Goal: Find specific page/section: Find specific page/section

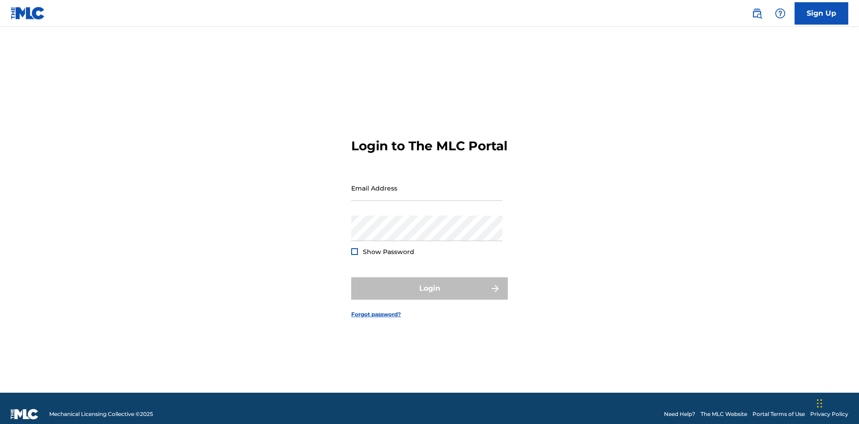
scroll to position [12, 0]
click at [427, 184] on input "Email Address" at bounding box center [426, 188] width 151 height 26
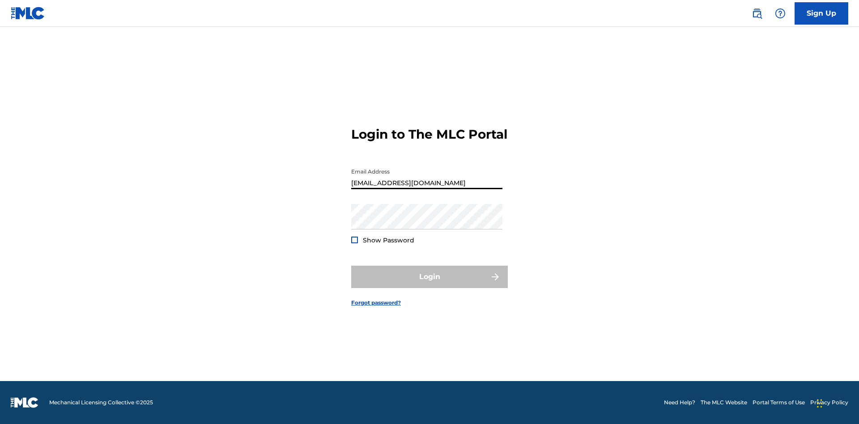
type input "[EMAIL_ADDRESS][DOMAIN_NAME]"
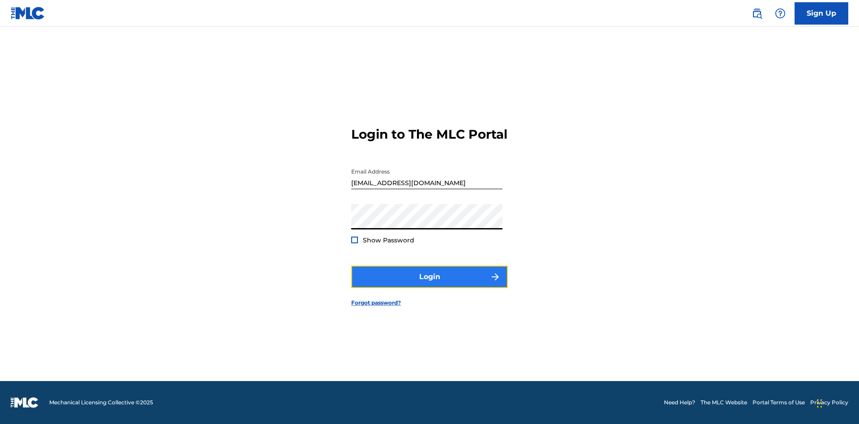
click at [430, 285] on button "Login" at bounding box center [429, 277] width 157 height 22
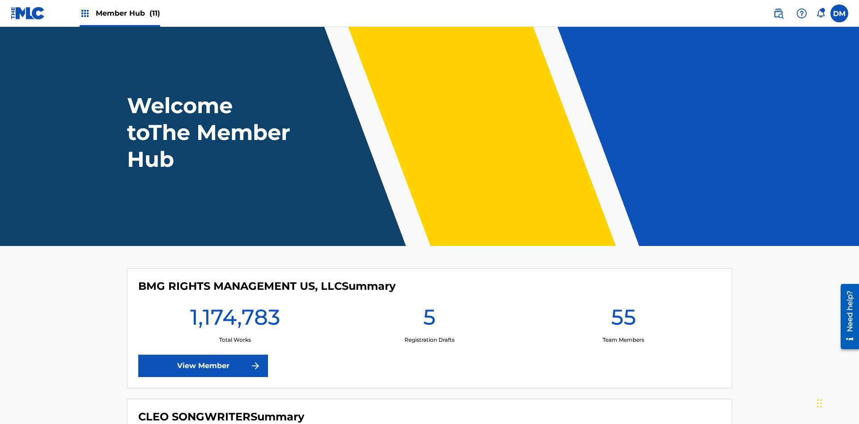
click at [128, 13] on span "Member Hub (11)" at bounding box center [128, 13] width 64 height 10
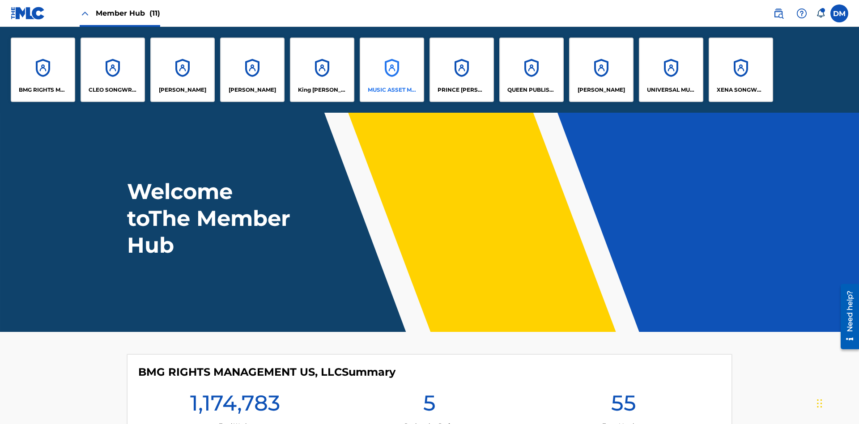
click at [392, 90] on p "MUSIC ASSET MANAGEMENT (MAM)" at bounding box center [392, 90] width 49 height 8
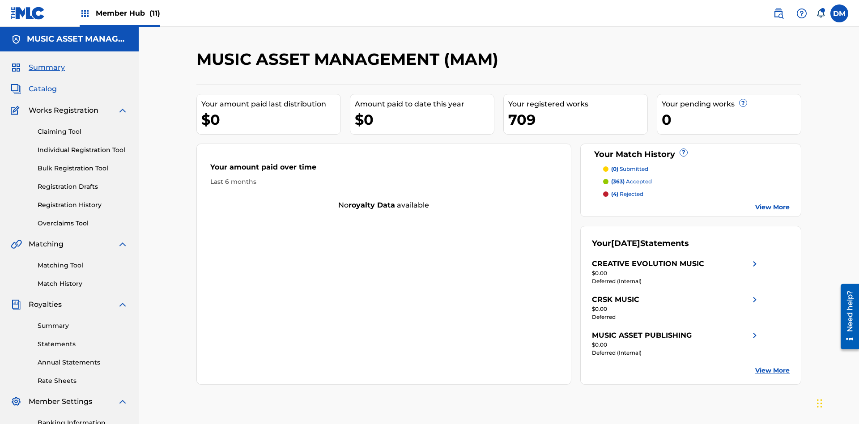
click at [43, 84] on span "Catalog" at bounding box center [43, 89] width 28 height 11
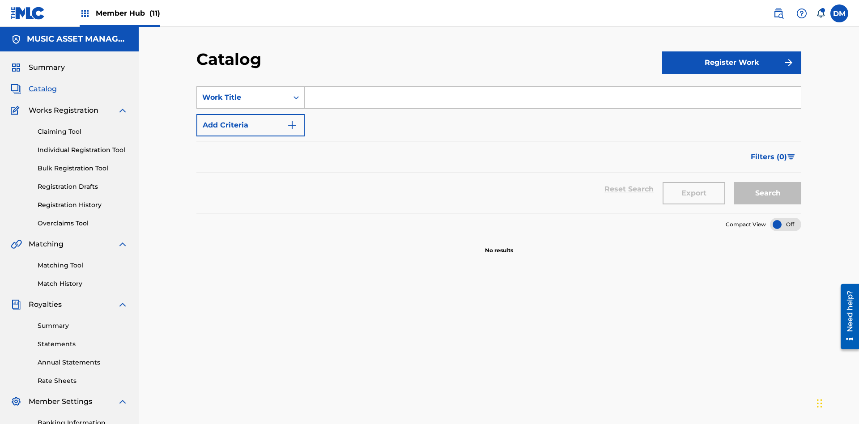
scroll to position [131, 0]
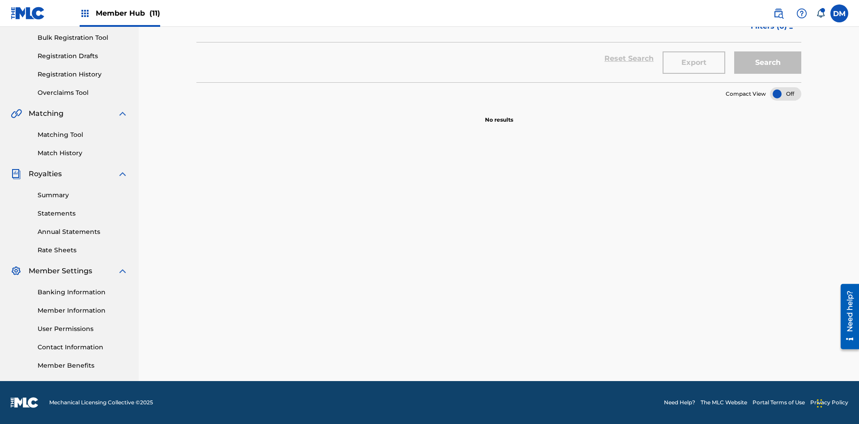
click at [786, 94] on div at bounding box center [785, 93] width 31 height 13
